Goal: Transaction & Acquisition: Purchase product/service

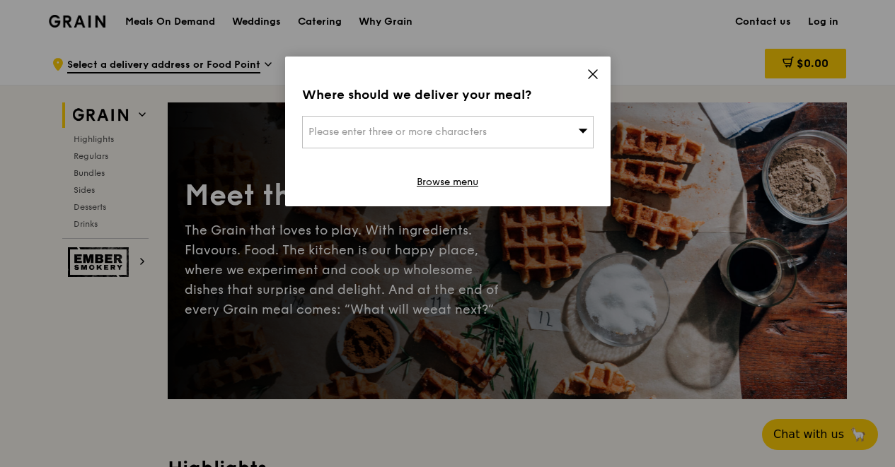
click at [508, 129] on div "Please enter three or more characters" at bounding box center [447, 132] width 291 height 33
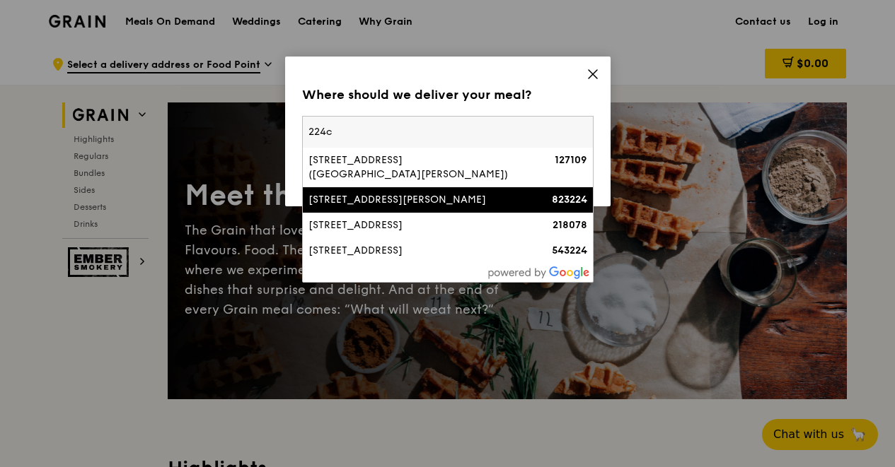
type input "224c"
click at [398, 197] on div "[STREET_ADDRESS][PERSON_NAME]" at bounding box center [412, 200] width 209 height 14
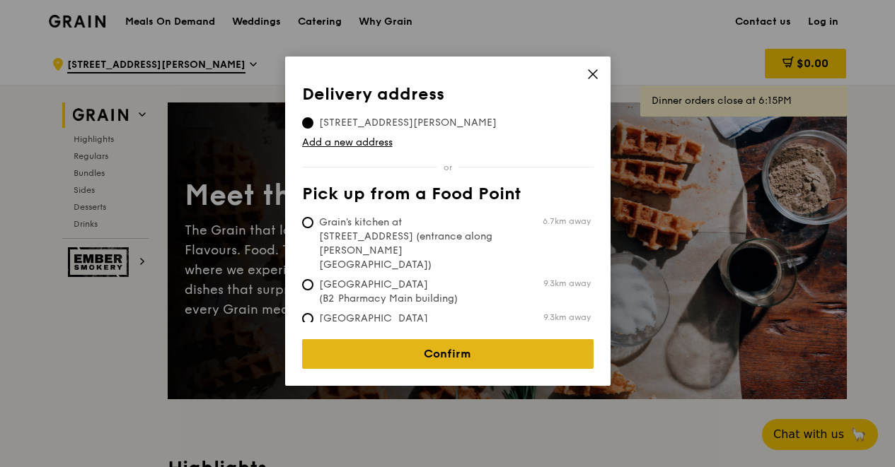
click at [416, 339] on link "Confirm" at bounding box center [447, 354] width 291 height 30
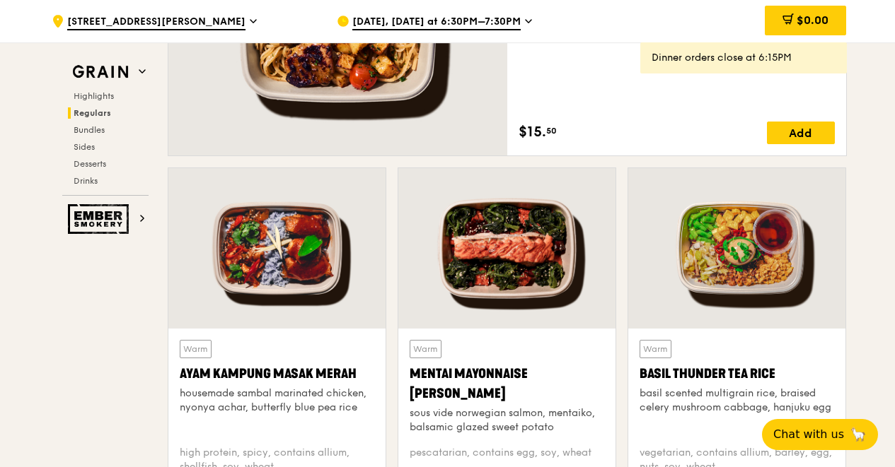
scroll to position [940, 0]
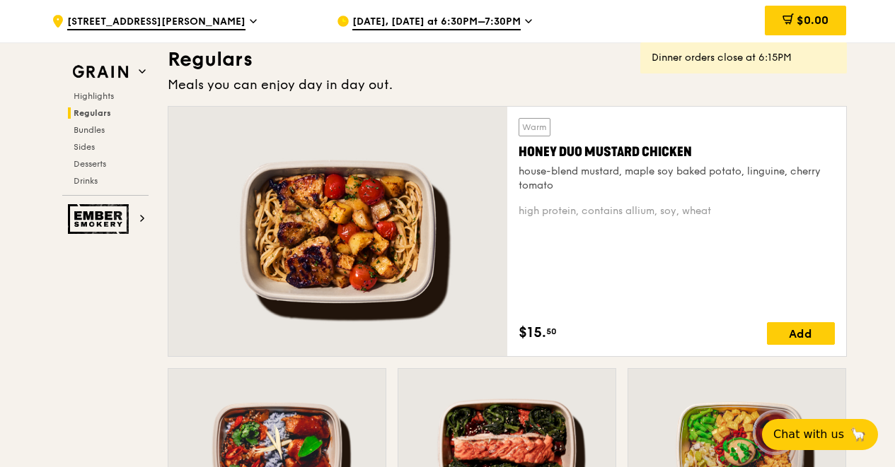
click at [145, 19] on span "[STREET_ADDRESS][PERSON_NAME]" at bounding box center [156, 23] width 178 height 16
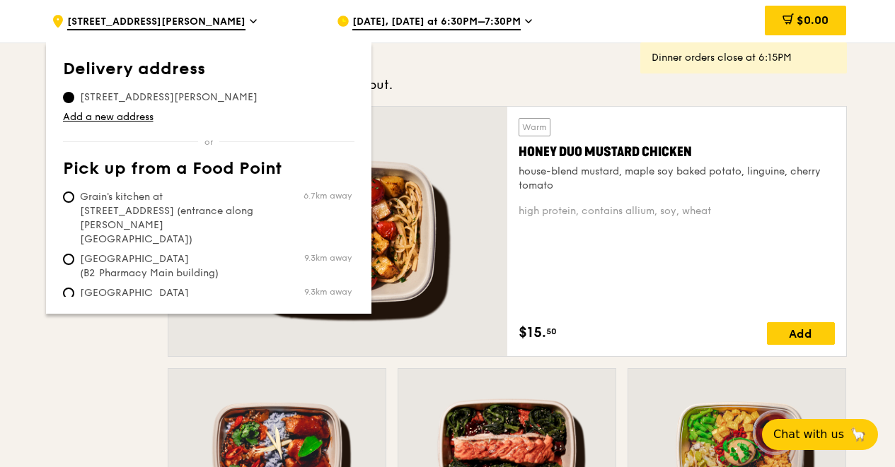
click at [145, 199] on span "Grain's kitchen at [STREET_ADDRESS] (entrance along [PERSON_NAME][GEOGRAPHIC_DA…" at bounding box center [168, 218] width 211 height 57
click at [74, 199] on input "Grain's kitchen at [STREET_ADDRESS] (entrance along [PERSON_NAME][GEOGRAPHIC_DA…" at bounding box center [68, 197] width 11 height 11
radio input "true"
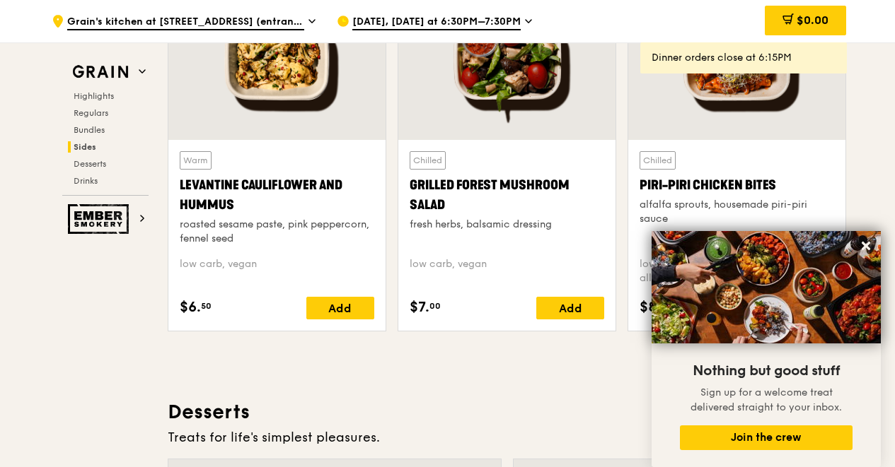
scroll to position [3582, 0]
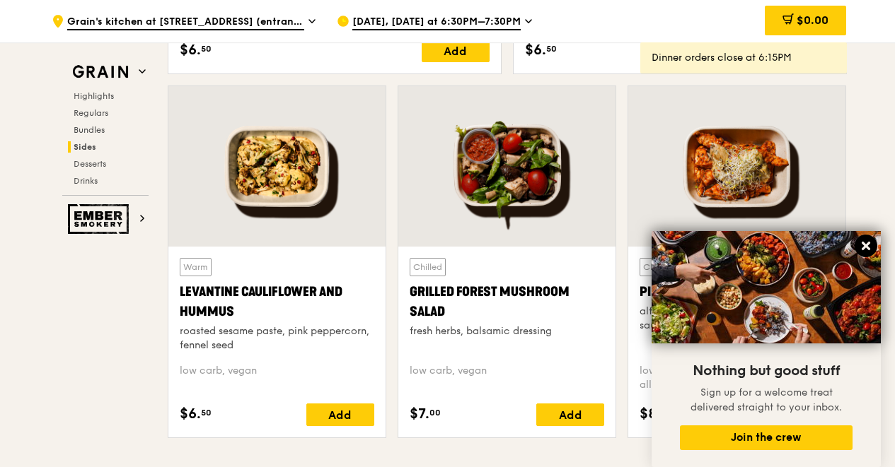
click at [861, 247] on icon at bounding box center [865, 246] width 13 height 13
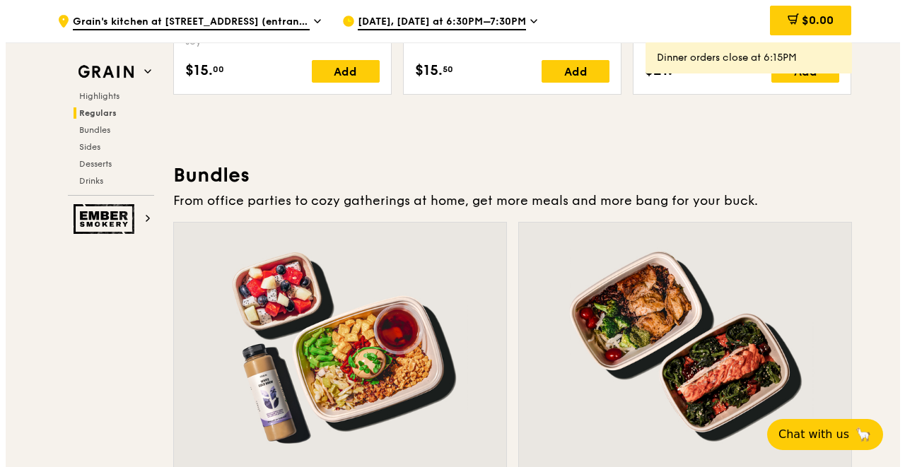
scroll to position [2052, 0]
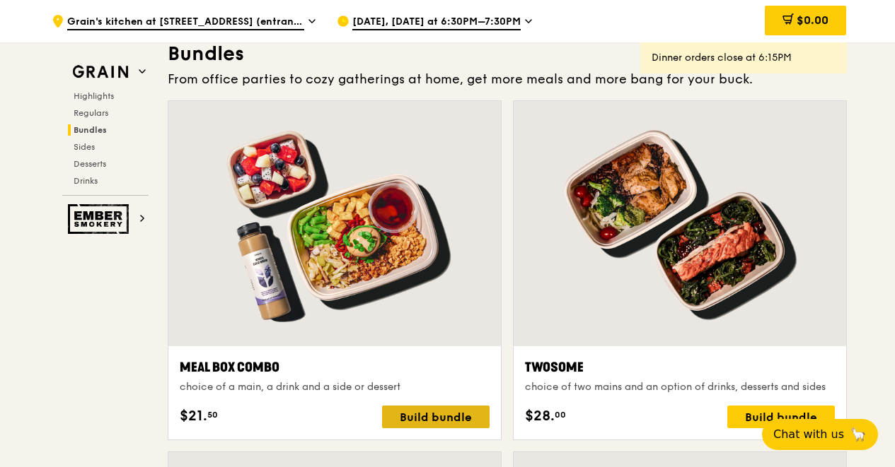
click at [443, 412] on div "Build bundle" at bounding box center [435, 417] width 107 height 23
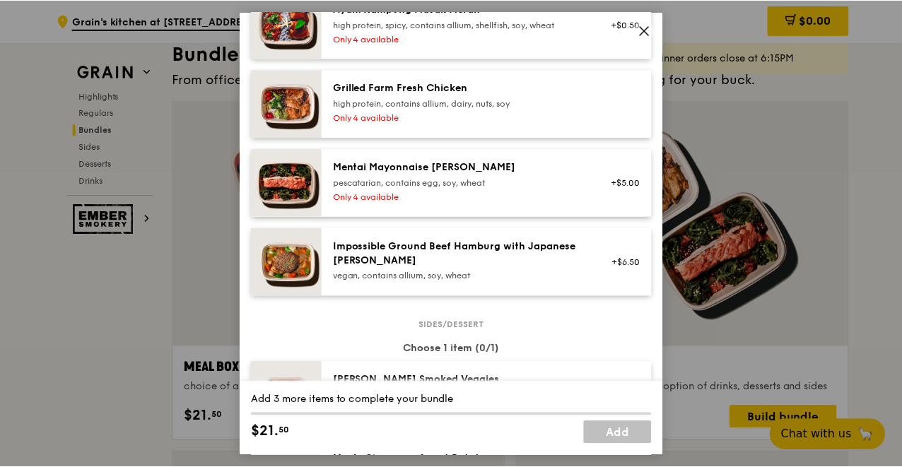
scroll to position [0, 0]
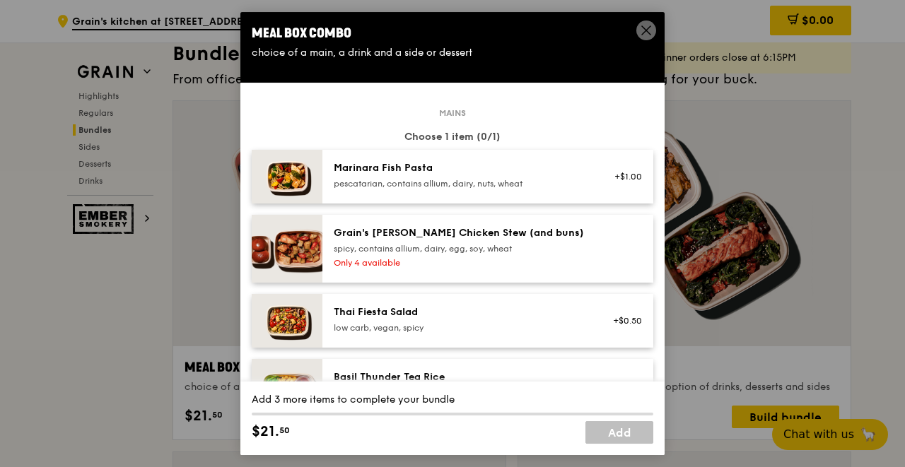
click at [647, 33] on icon at bounding box center [646, 30] width 13 height 13
